Goal: Task Accomplishment & Management: Complete application form

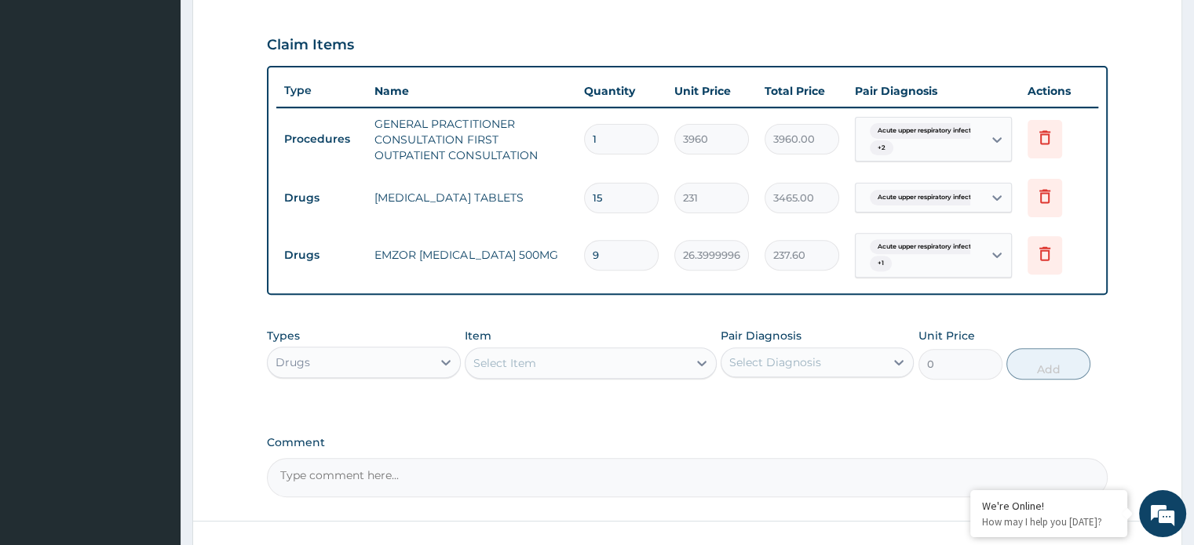
click at [497, 366] on div "Select Item" at bounding box center [504, 363] width 63 height 16
click at [479, 363] on div "Select Item" at bounding box center [504, 363] width 63 height 16
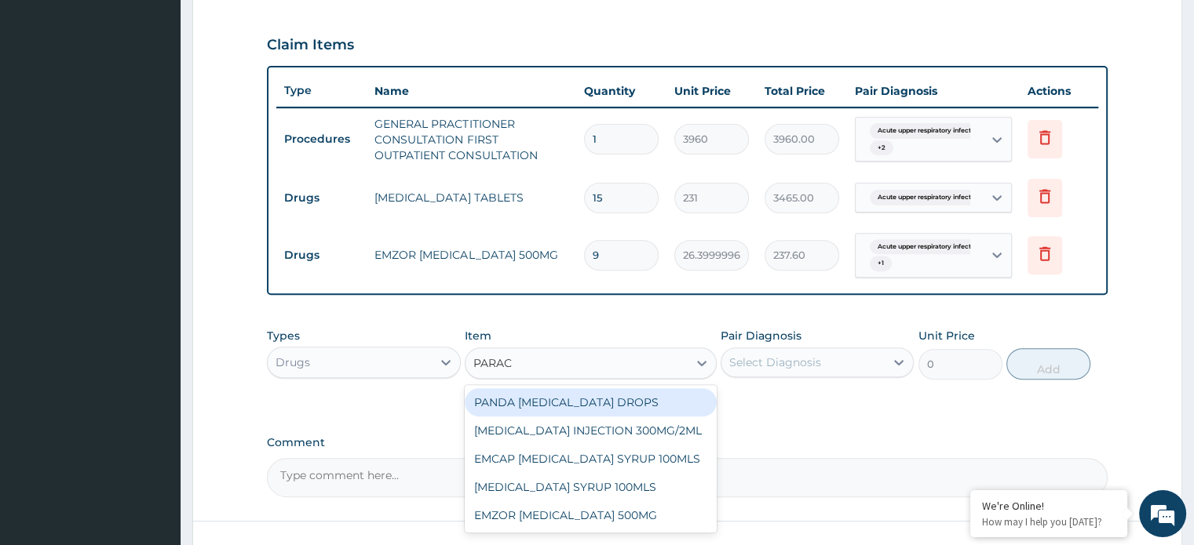
type input "PARACE"
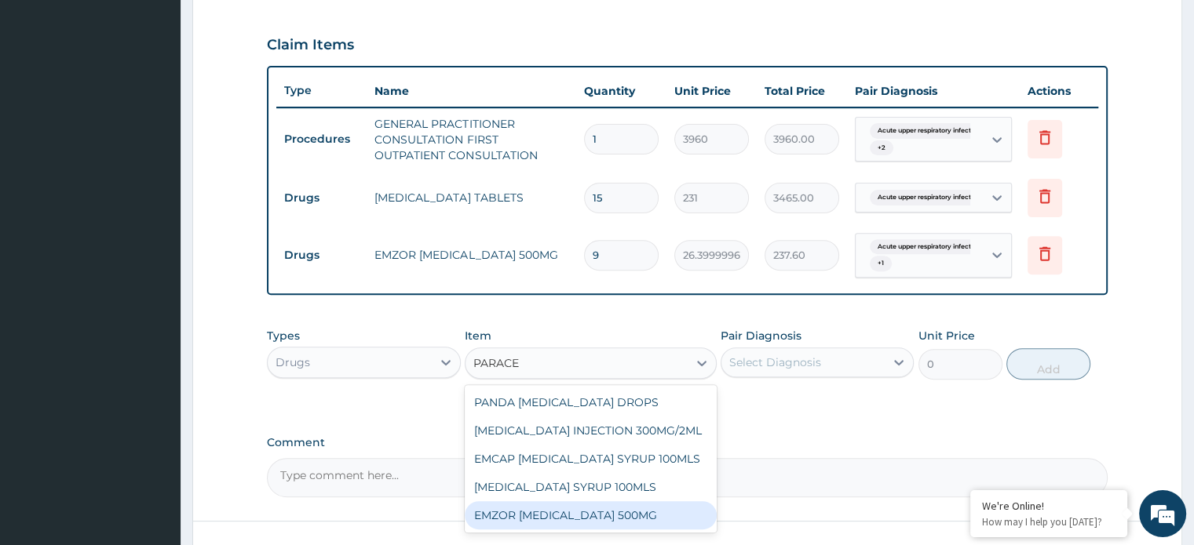
click at [560, 508] on div "EMZOR [MEDICAL_DATA] 500MG" at bounding box center [591, 515] width 252 height 28
click at [561, 497] on textarea "Comment" at bounding box center [687, 477] width 840 height 39
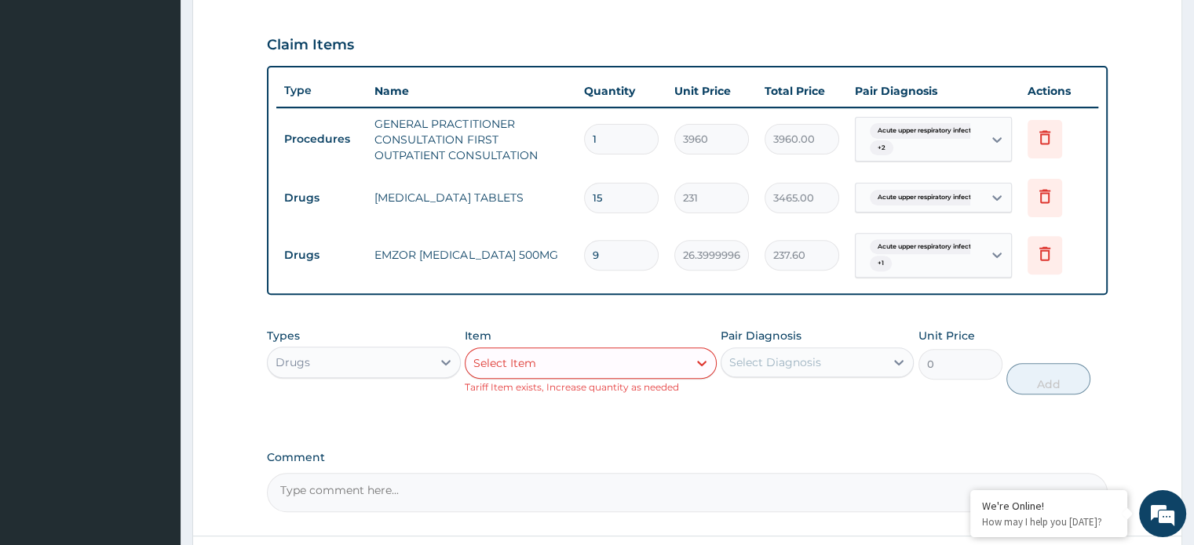
click at [537, 351] on div "Select Item" at bounding box center [576, 363] width 222 height 25
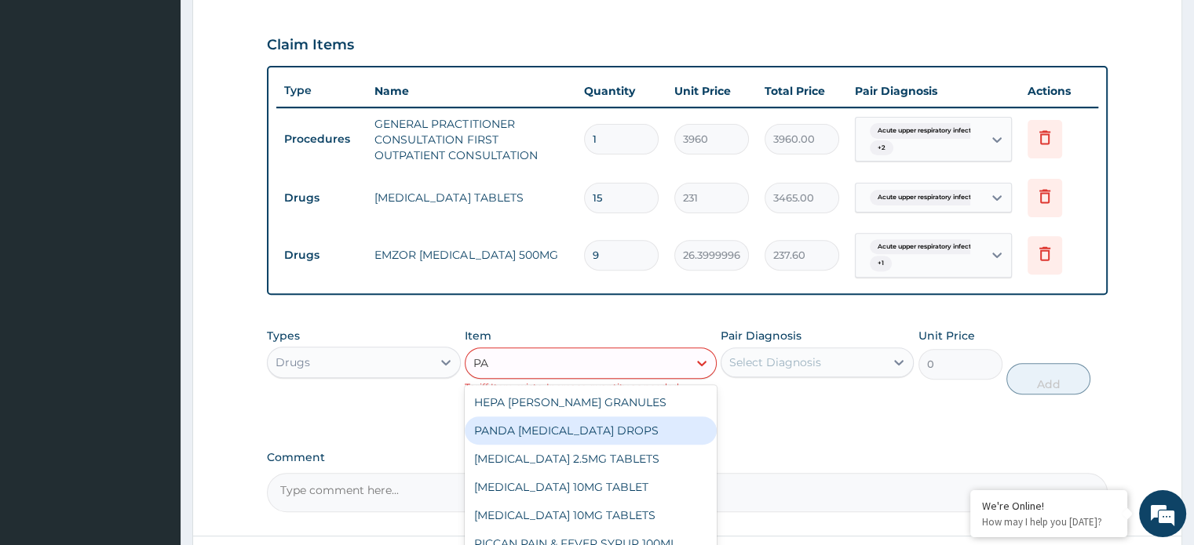
type input "P"
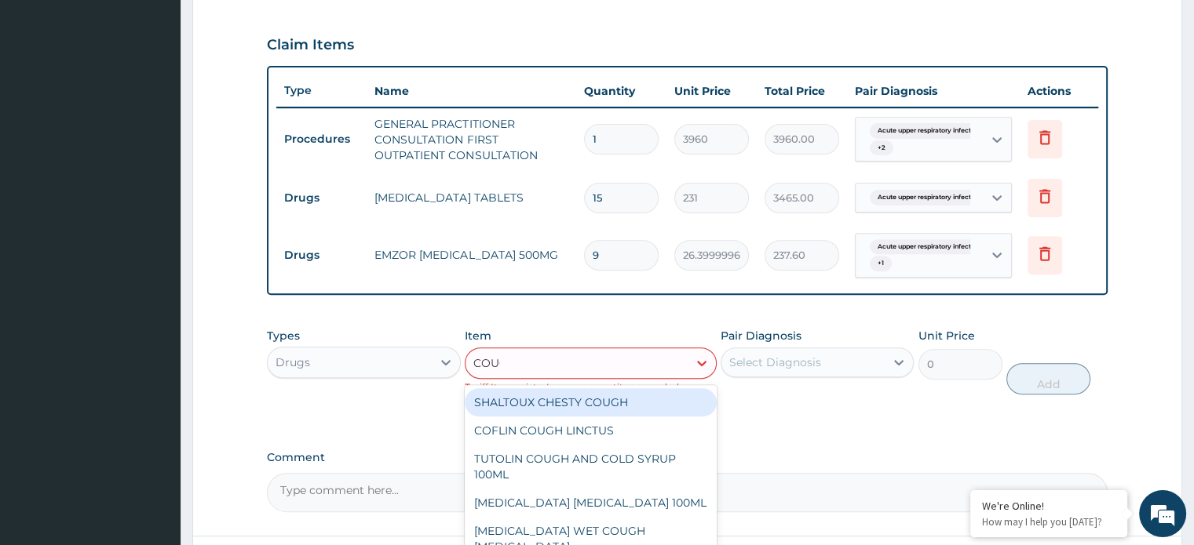
type input "COUGH"
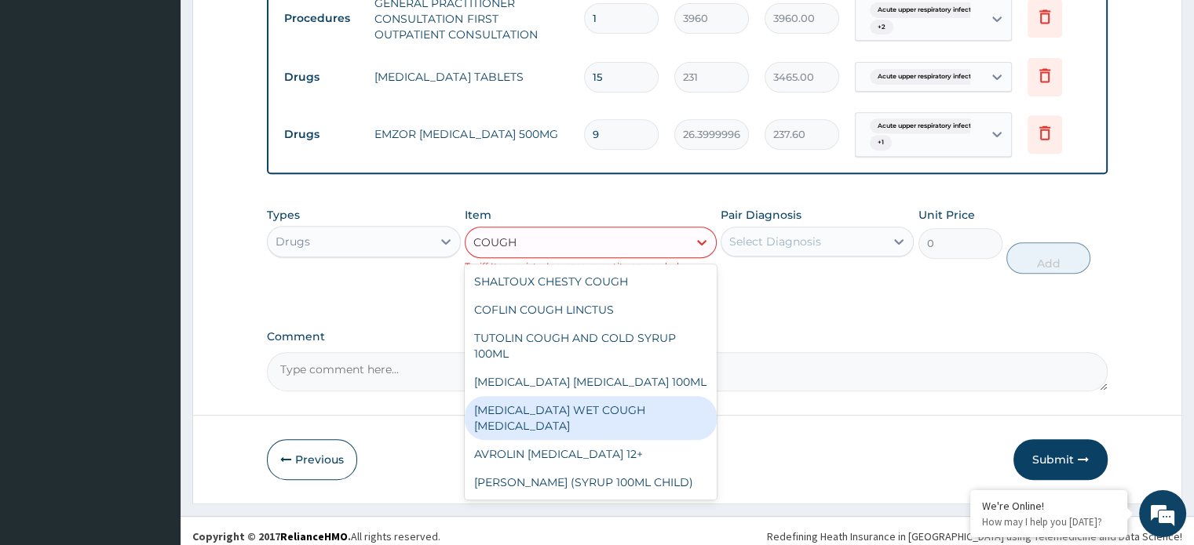
scroll to position [647, 0]
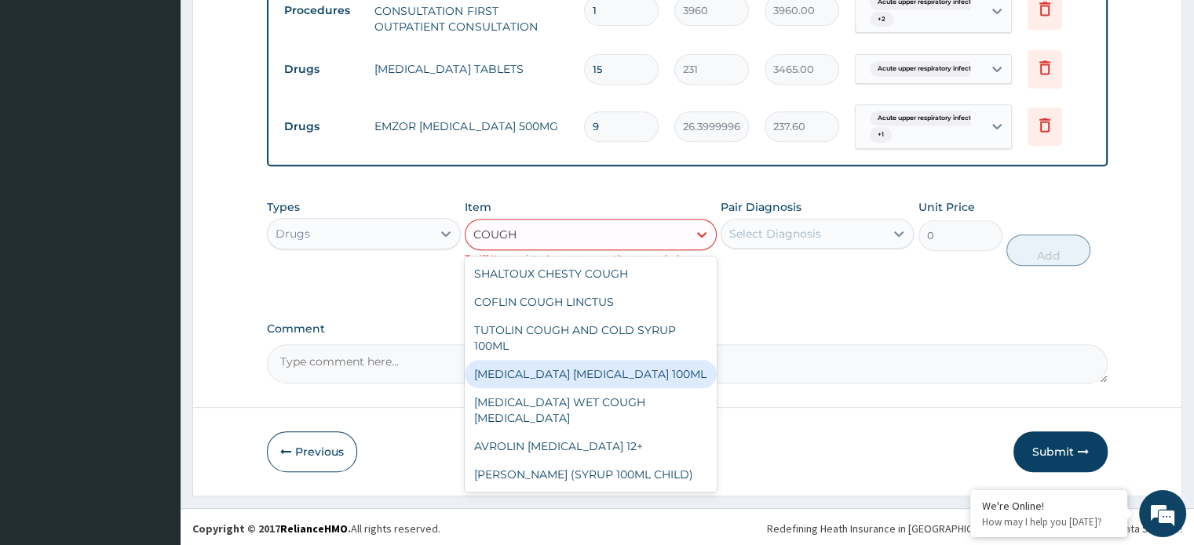
click at [563, 367] on div "[MEDICAL_DATA] [MEDICAL_DATA] 100ML" at bounding box center [591, 374] width 252 height 28
type input "1980"
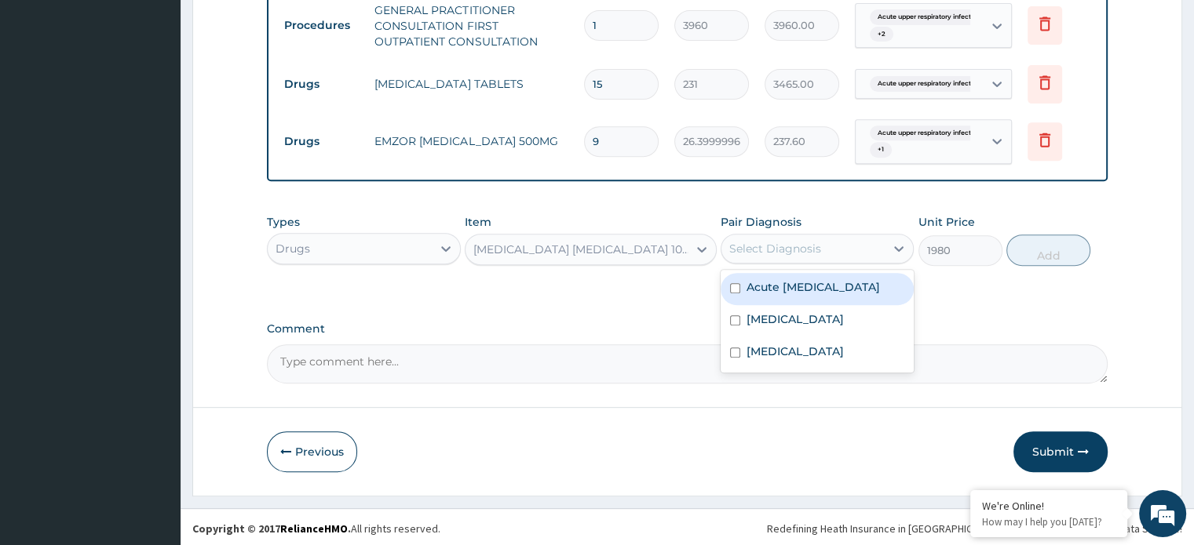
click at [772, 249] on div "Select Diagnosis" at bounding box center [775, 249] width 92 height 16
click at [813, 294] on label "Acute [MEDICAL_DATA]" at bounding box center [812, 287] width 133 height 16
checkbox input "true"
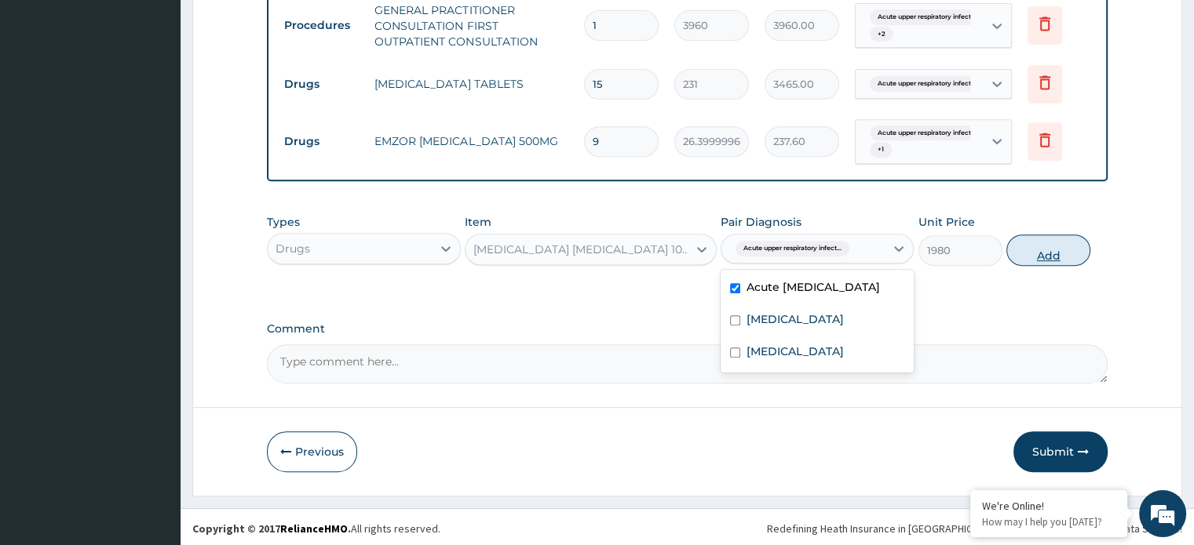
click at [1044, 250] on button "Add" at bounding box center [1048, 250] width 84 height 31
type input "0"
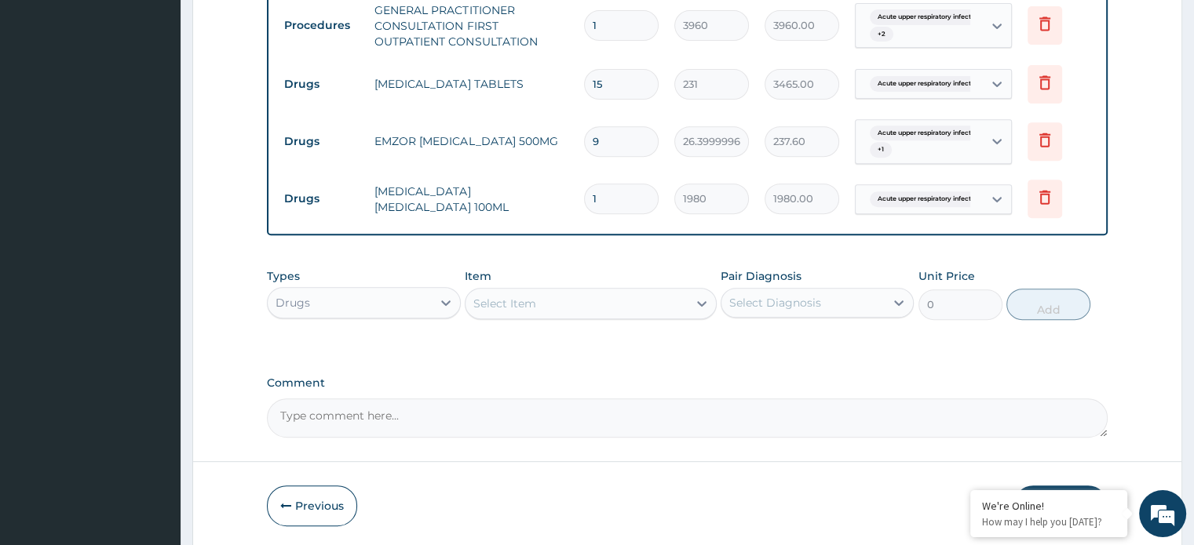
click at [508, 311] on div "Select Item" at bounding box center [576, 303] width 222 height 25
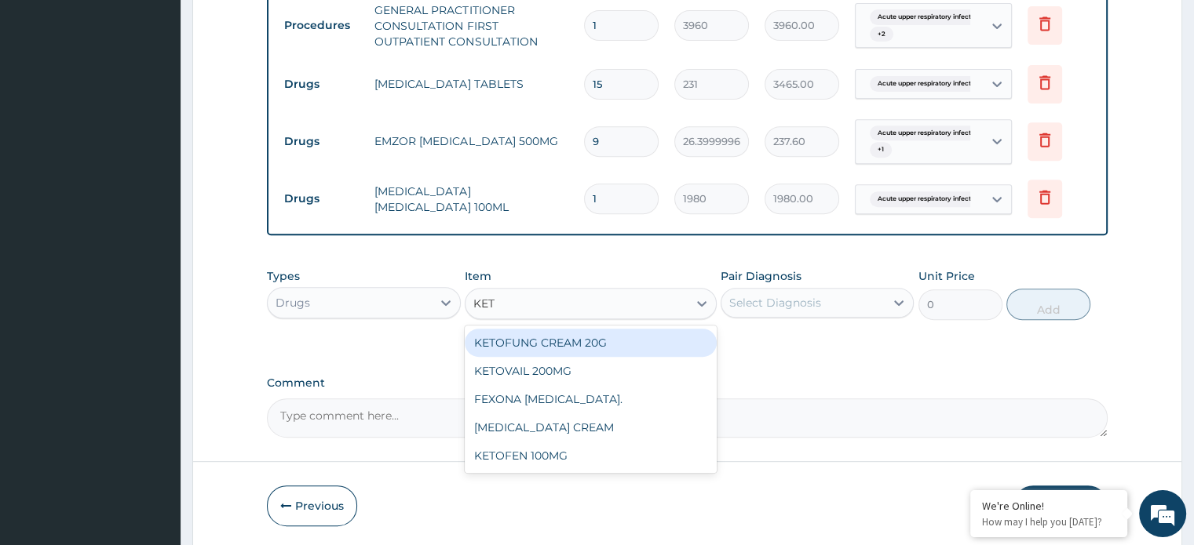
type input "KETO"
click at [535, 338] on div "KETOFUNG CREAM 20G" at bounding box center [591, 343] width 252 height 28
type input "1320"
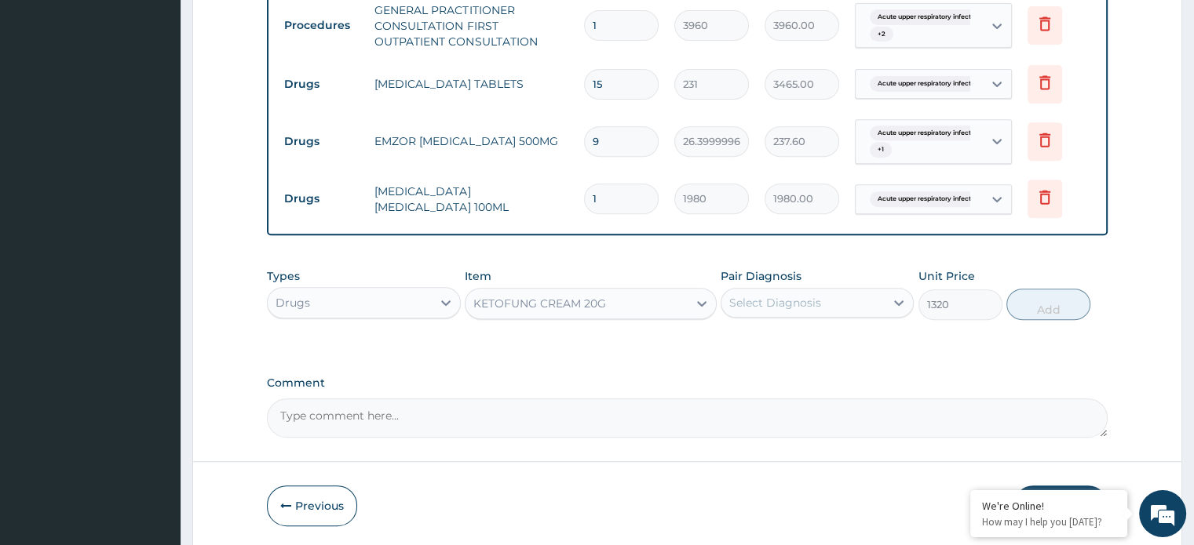
click at [535, 338] on div "Types Drugs Item KETOFUNG CREAM 20G Pair Diagnosis Select Diagnosis Unit Price …" at bounding box center [687, 306] width 840 height 91
click at [541, 308] on div "KETOFUNG CREAM 20G" at bounding box center [539, 304] width 133 height 16
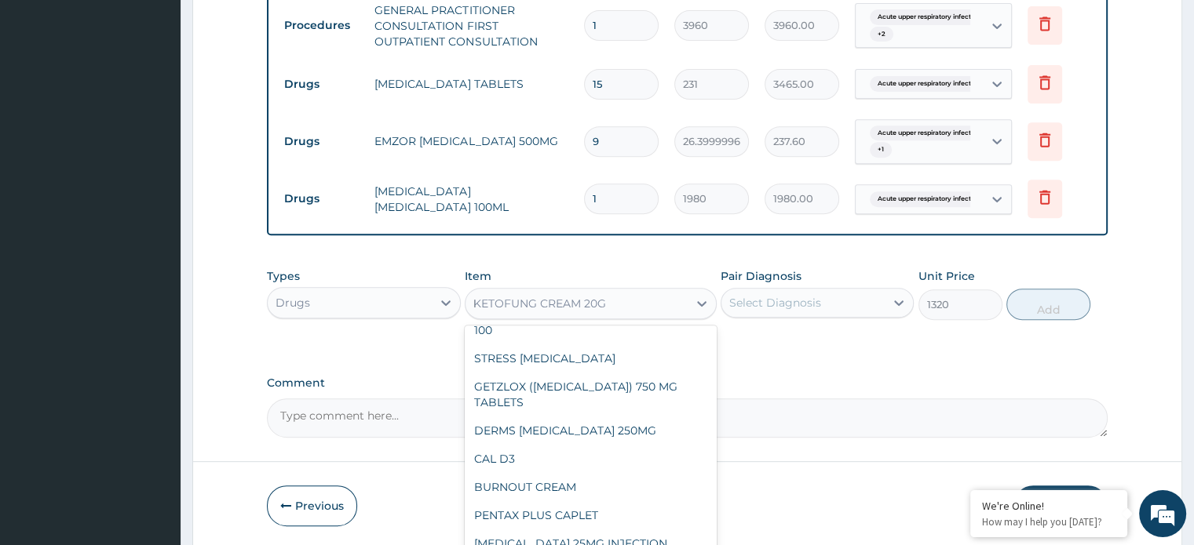
scroll to position [0, 0]
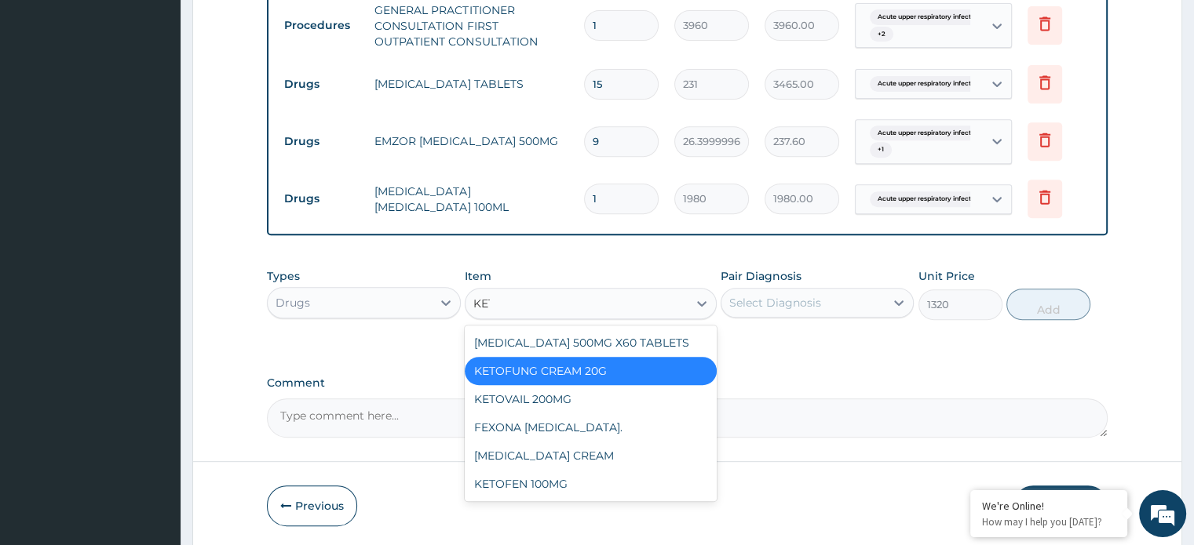
type input "KETO"
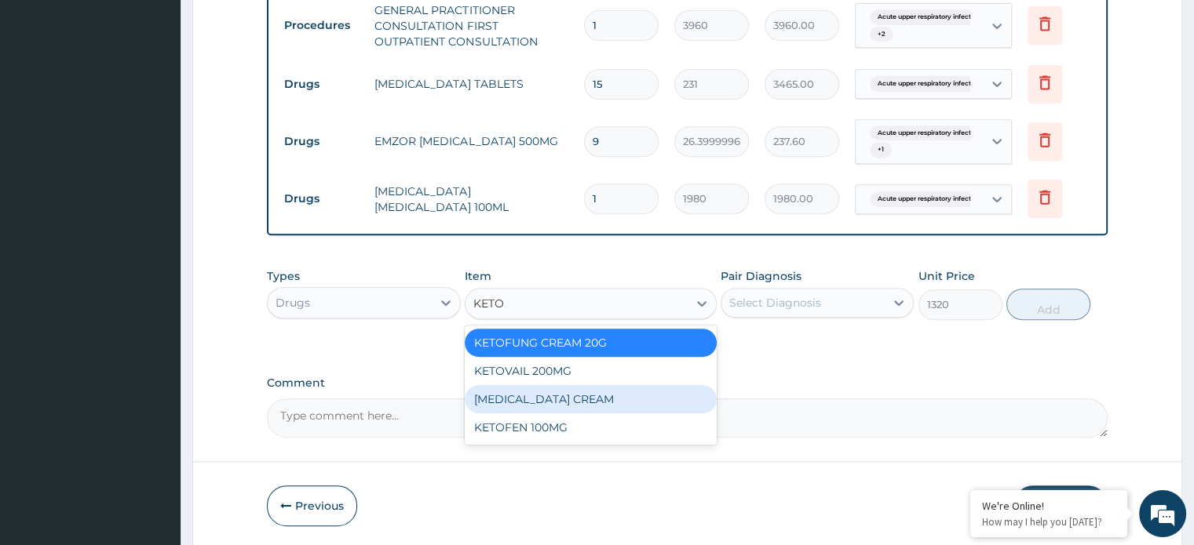
click at [547, 390] on div "[MEDICAL_DATA] CREAM" at bounding box center [591, 399] width 252 height 28
type input "1800"
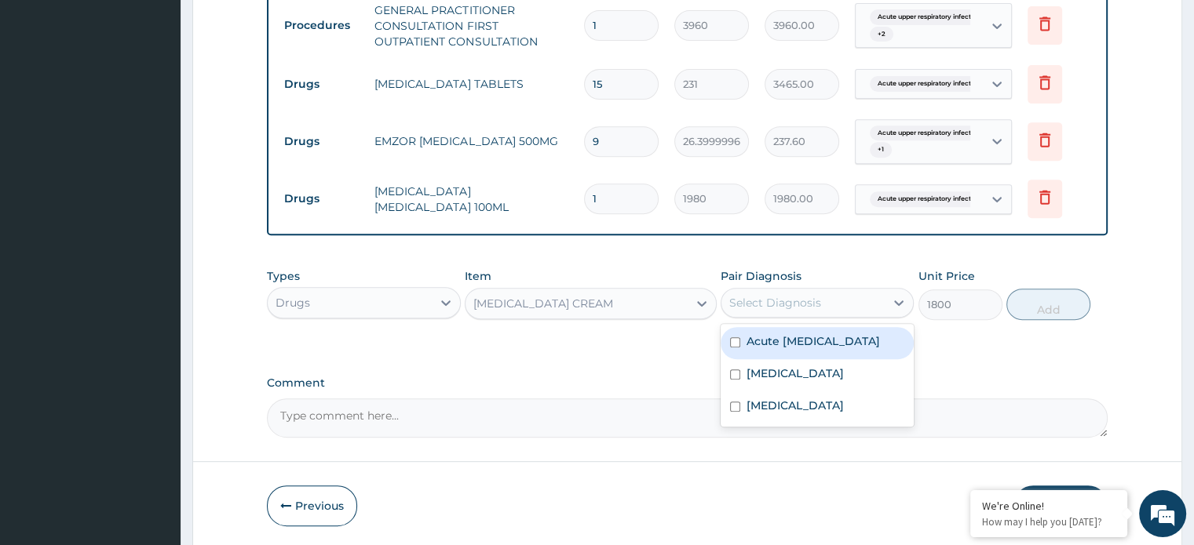
drag, startPoint x: 755, startPoint y: 298, endPoint x: 771, endPoint y: 319, distance: 26.2
click at [760, 298] on div "Select Diagnosis" at bounding box center [775, 303] width 92 height 16
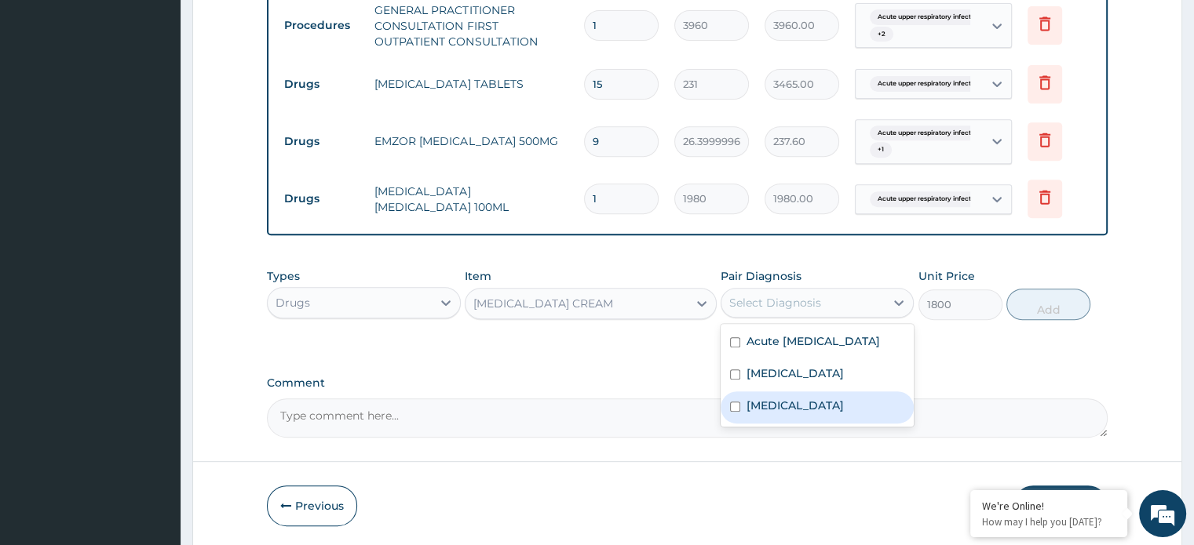
click at [804, 414] on label "[MEDICAL_DATA]" at bounding box center [794, 406] width 97 height 16
checkbox input "true"
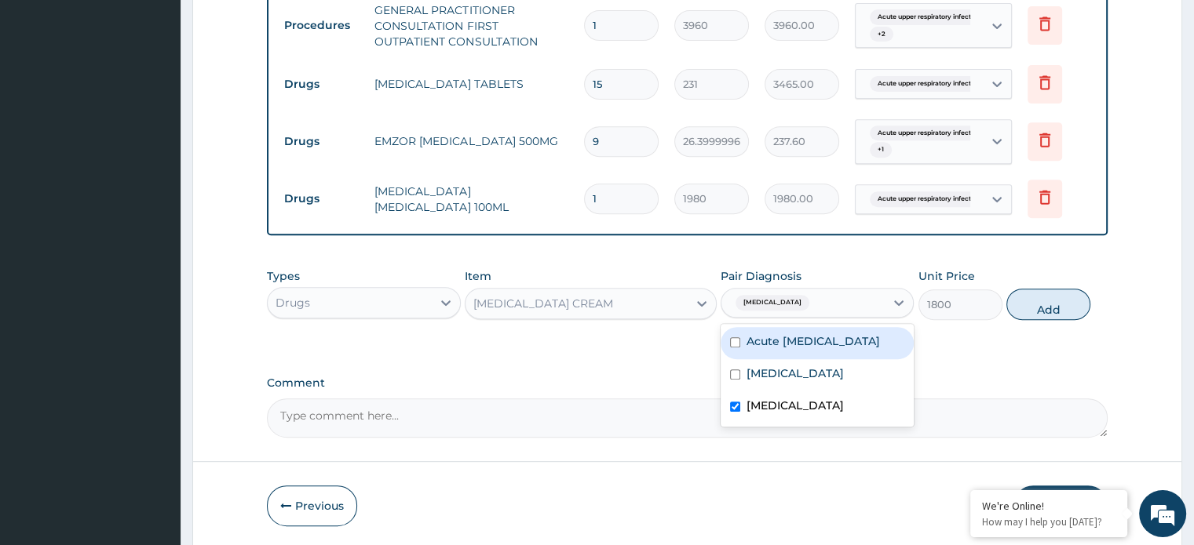
click at [1039, 308] on button "Add" at bounding box center [1048, 304] width 84 height 31
type input "0"
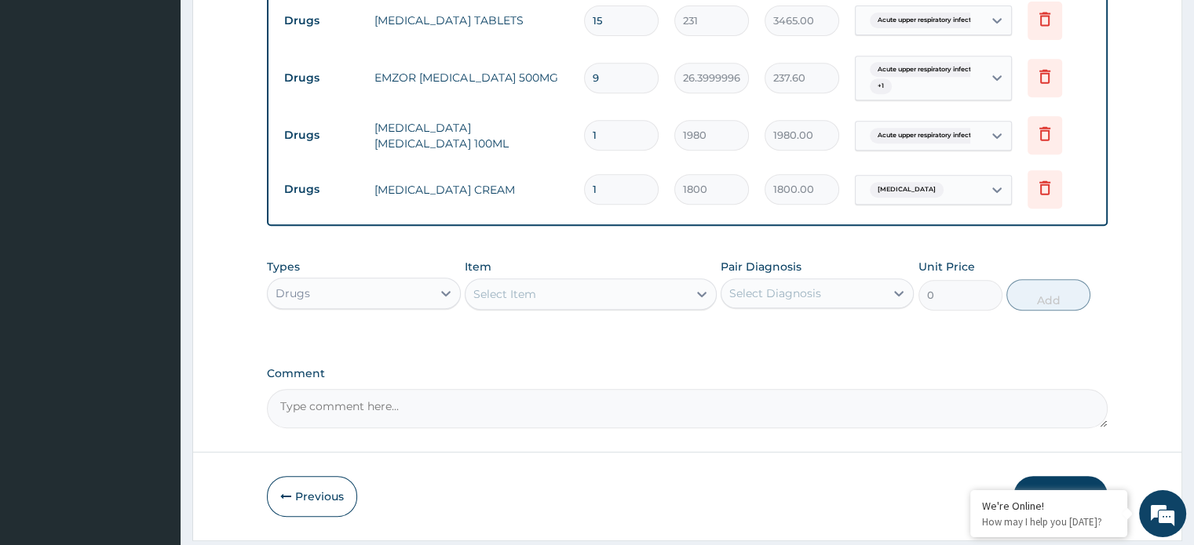
scroll to position [740, 0]
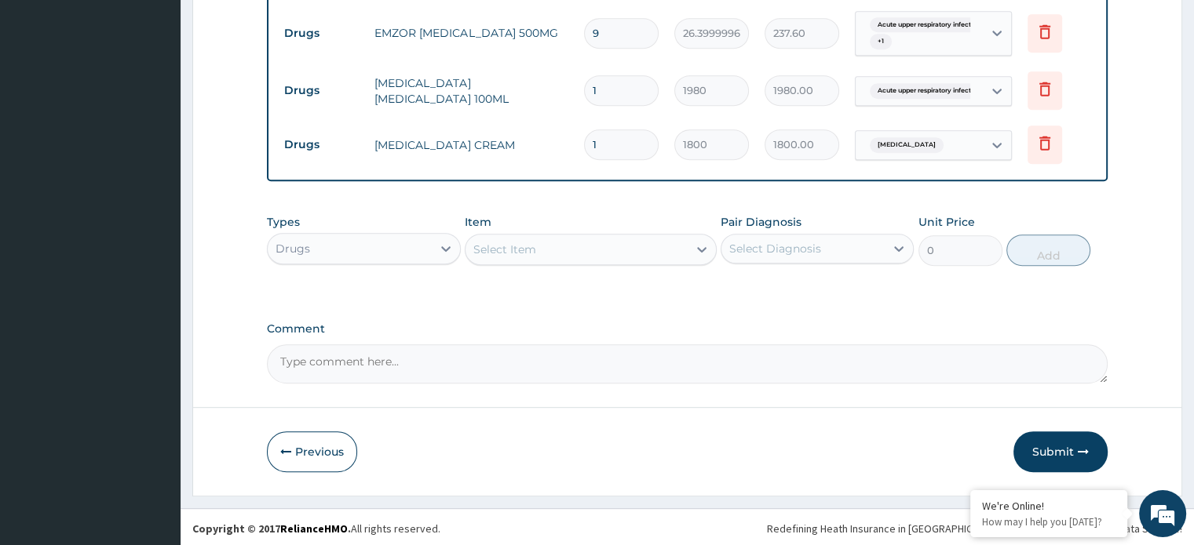
click at [1049, 449] on button "Submit" at bounding box center [1060, 452] width 94 height 41
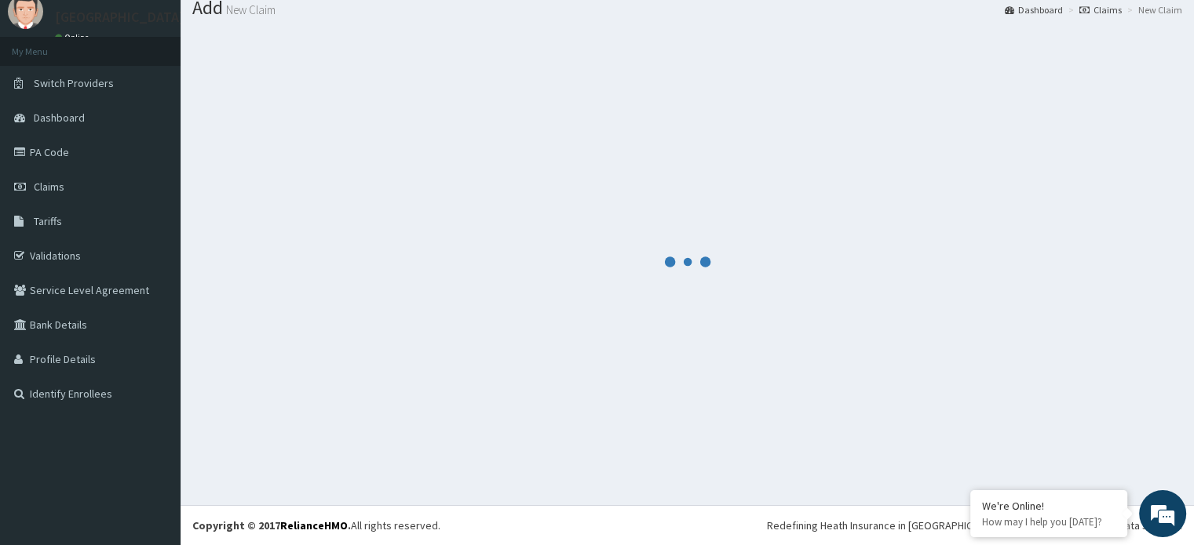
scroll to position [53, 0]
